Goal: Entertainment & Leisure: Consume media (video, audio)

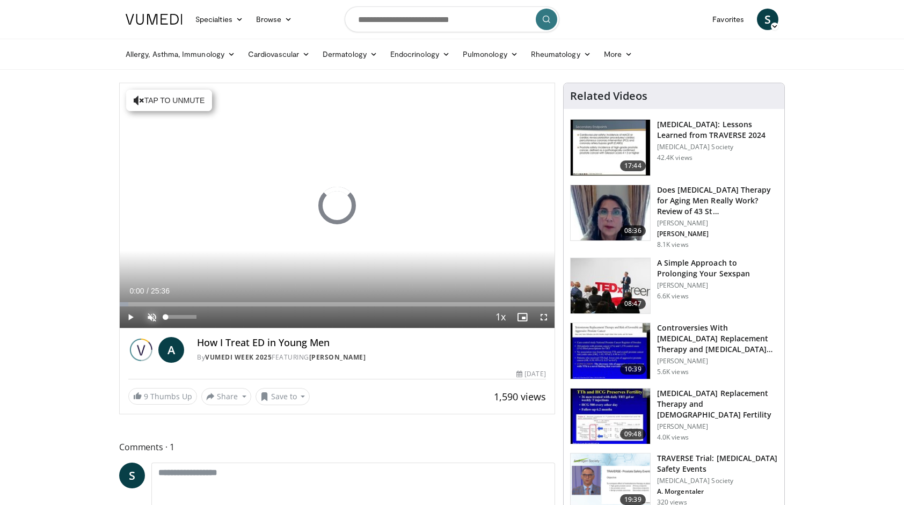
click at [154, 314] on span "Video Player" at bounding box center [151, 317] width 21 height 21
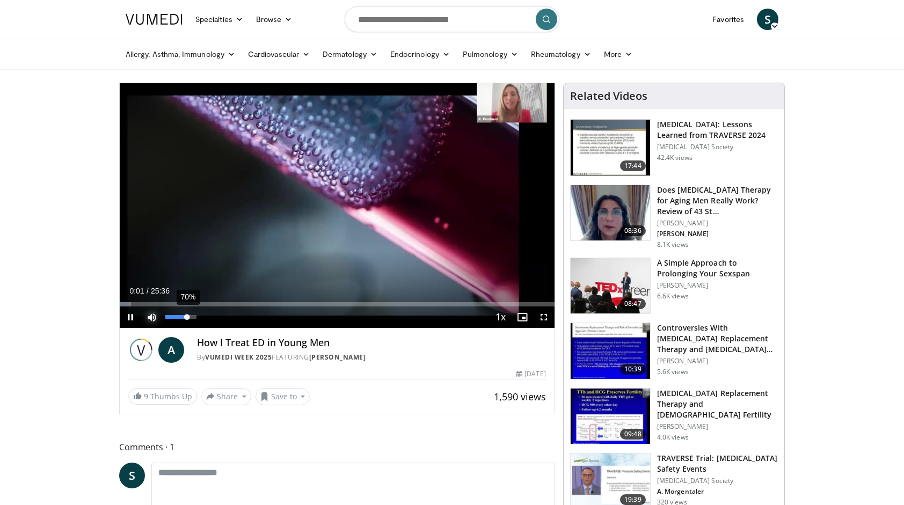
drag, startPoint x: 194, startPoint y: 317, endPoint x: 187, endPoint y: 319, distance: 7.8
click at [187, 319] on div "Volume Level" at bounding box center [175, 317] width 21 height 4
click at [183, 318] on div "Volume Level" at bounding box center [174, 317] width 18 height 4
click at [179, 317] on div "Volume Level" at bounding box center [171, 317] width 13 height 4
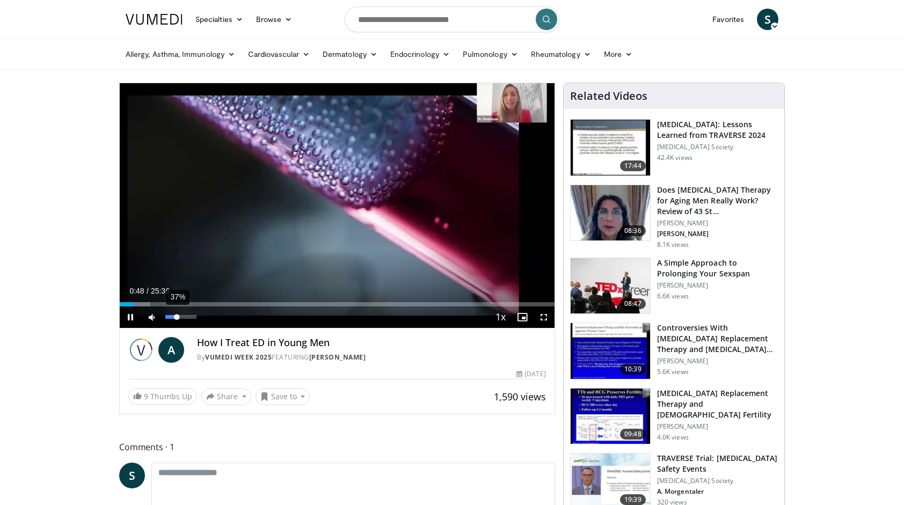
click at [177, 316] on div "Volume Level" at bounding box center [170, 317] width 11 height 4
click at [174, 315] on div "Volume Level" at bounding box center [169, 317] width 9 height 4
